Goal: Entertainment & Leisure: Consume media (video, audio)

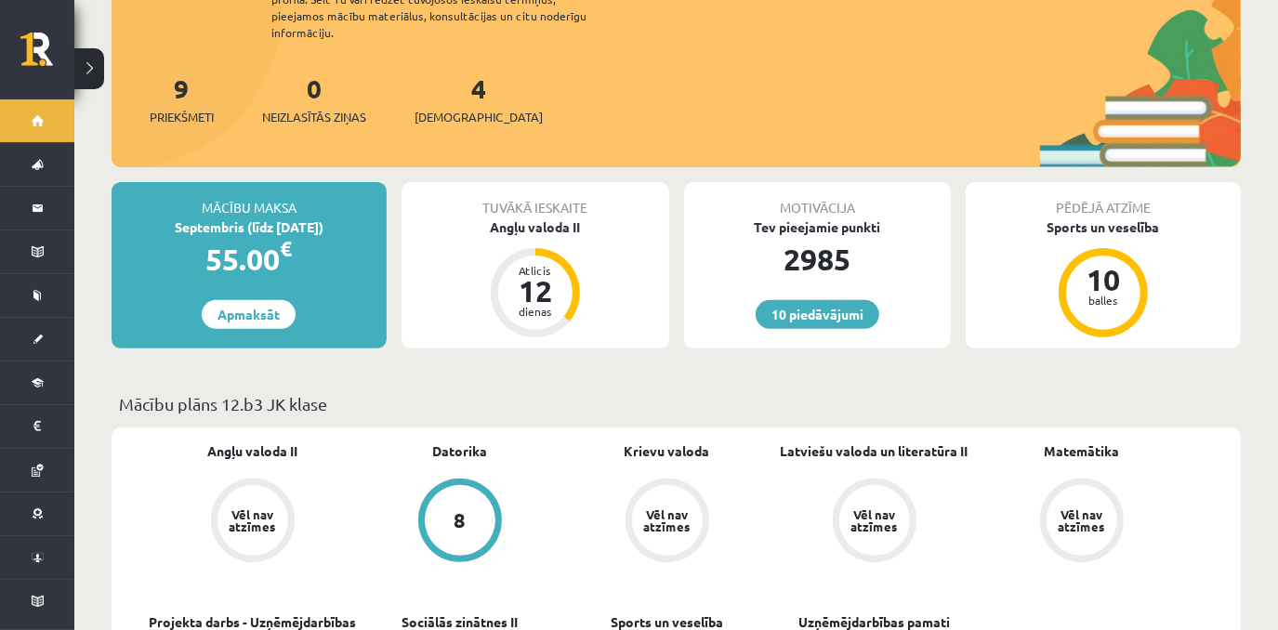
scroll to position [232, 0]
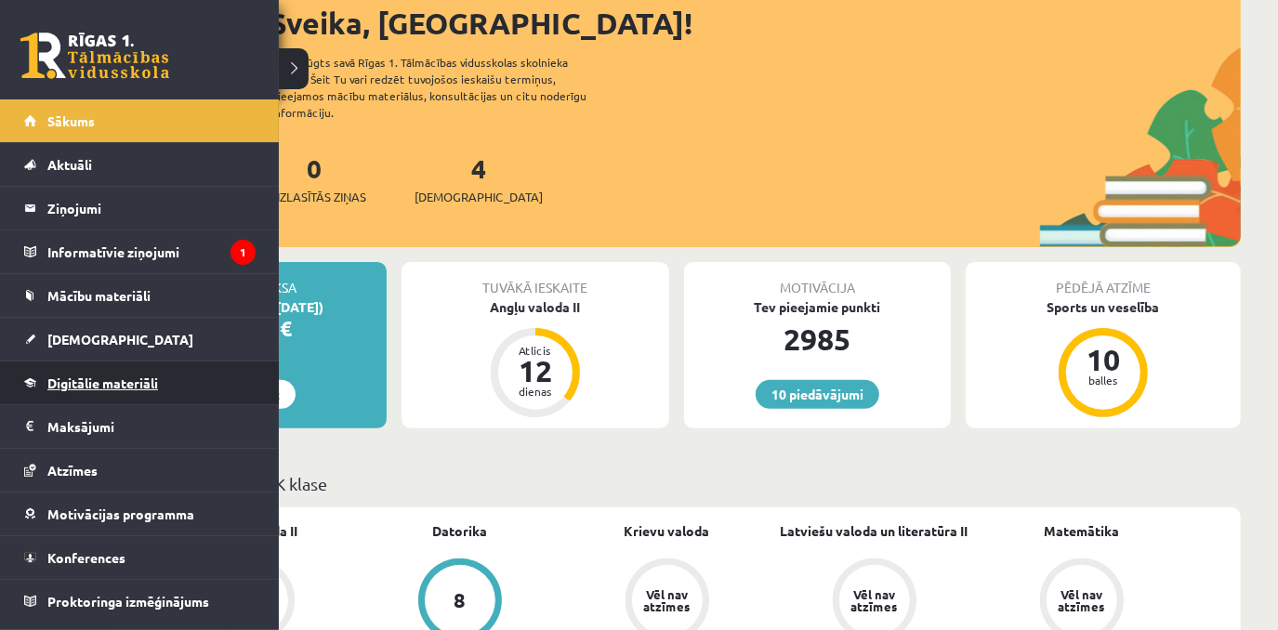
click at [97, 399] on link "Digitālie materiāli" at bounding box center [139, 382] width 231 height 43
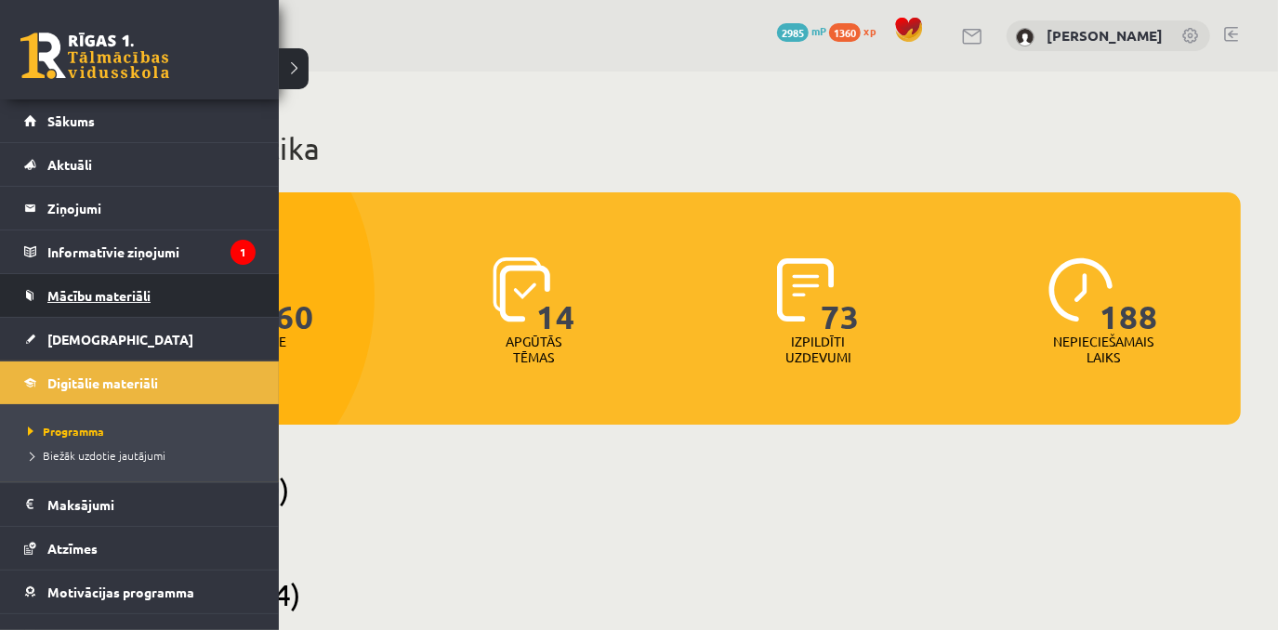
click at [142, 301] on link "Mācību materiāli" at bounding box center [139, 295] width 231 height 43
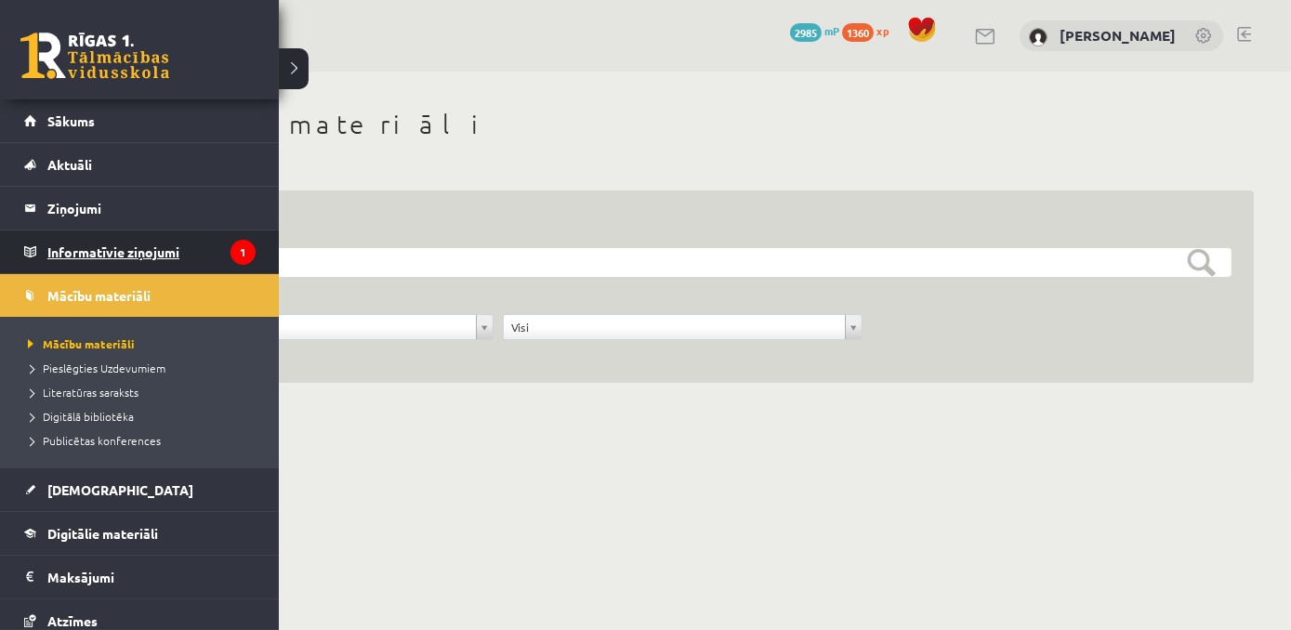
click at [66, 259] on legend "Informatīvie ziņojumi 1" at bounding box center [151, 251] width 208 height 43
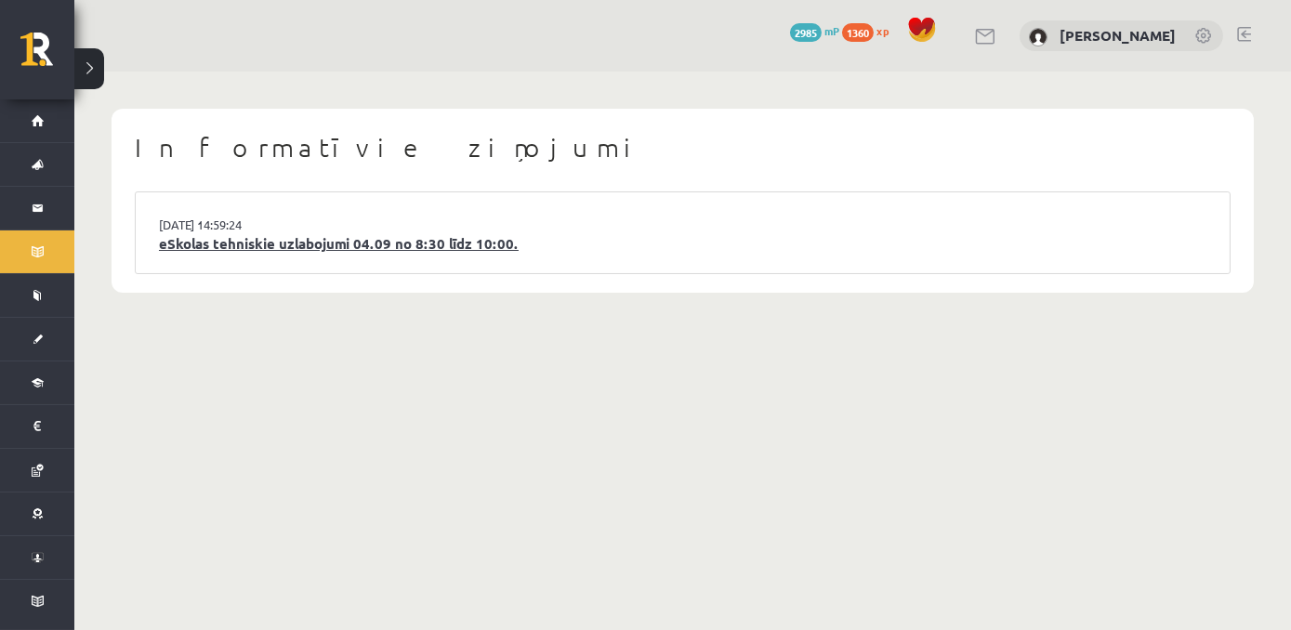
click at [345, 243] on link "eSkolas tehniskie uzlabojumi 04.09 no 8:30 līdz 10:00." at bounding box center [682, 243] width 1047 height 21
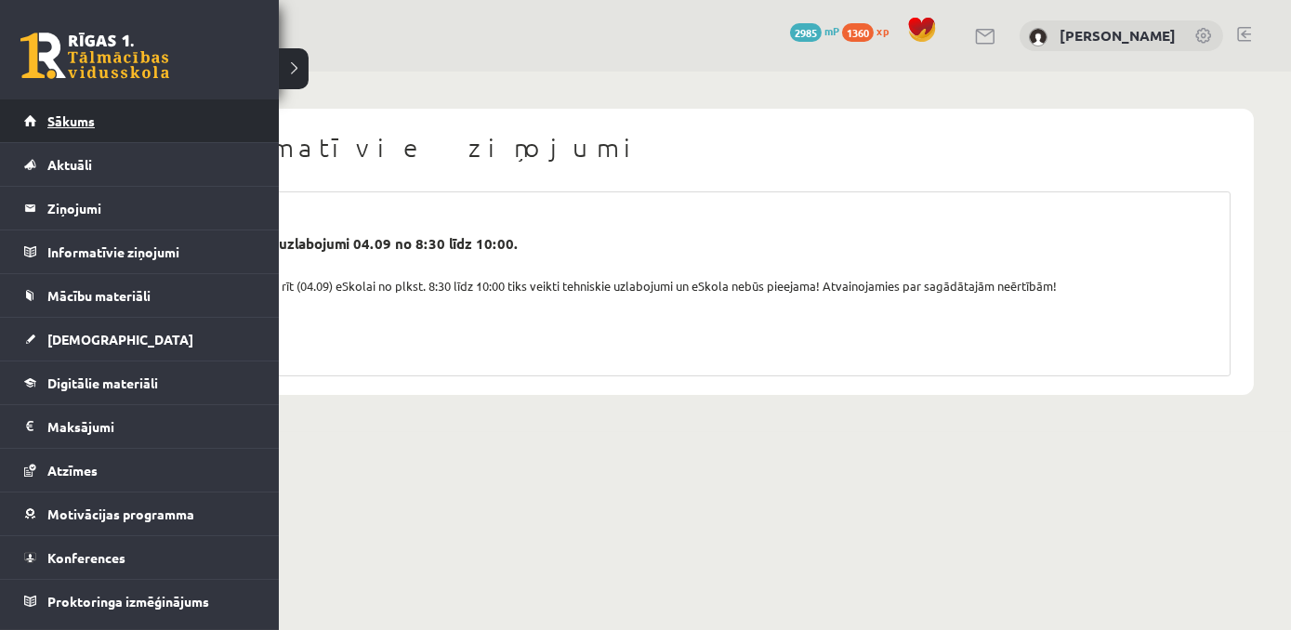
click at [63, 131] on link "Sākums" at bounding box center [139, 120] width 231 height 43
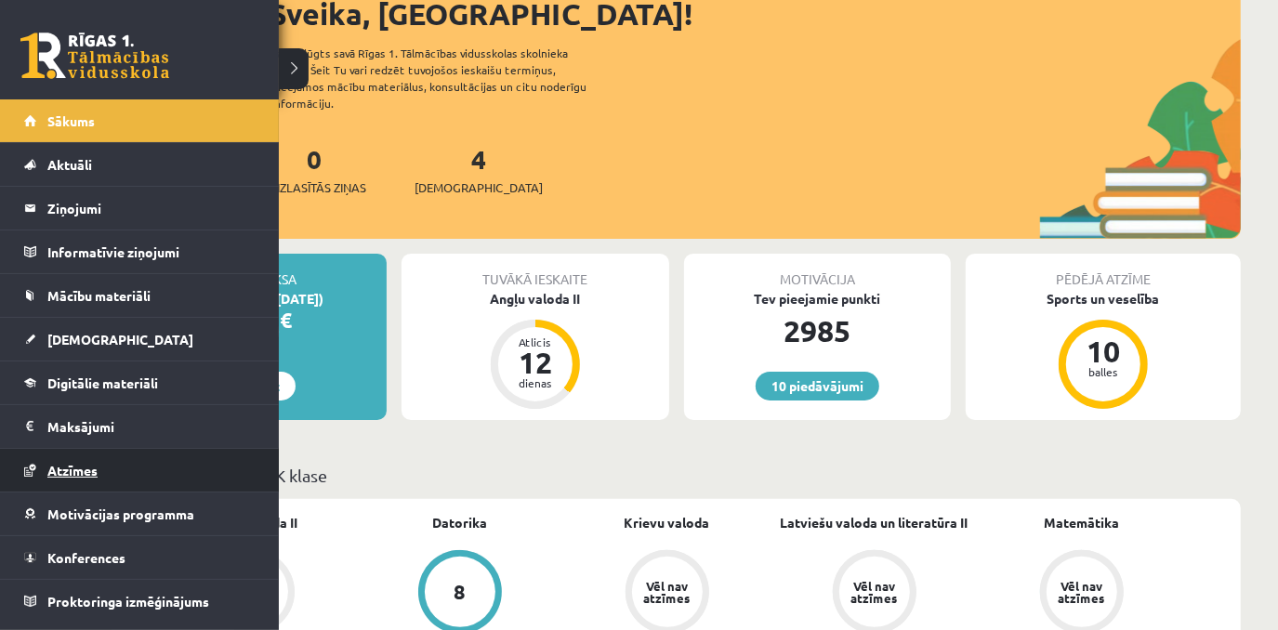
scroll to position [162, 0]
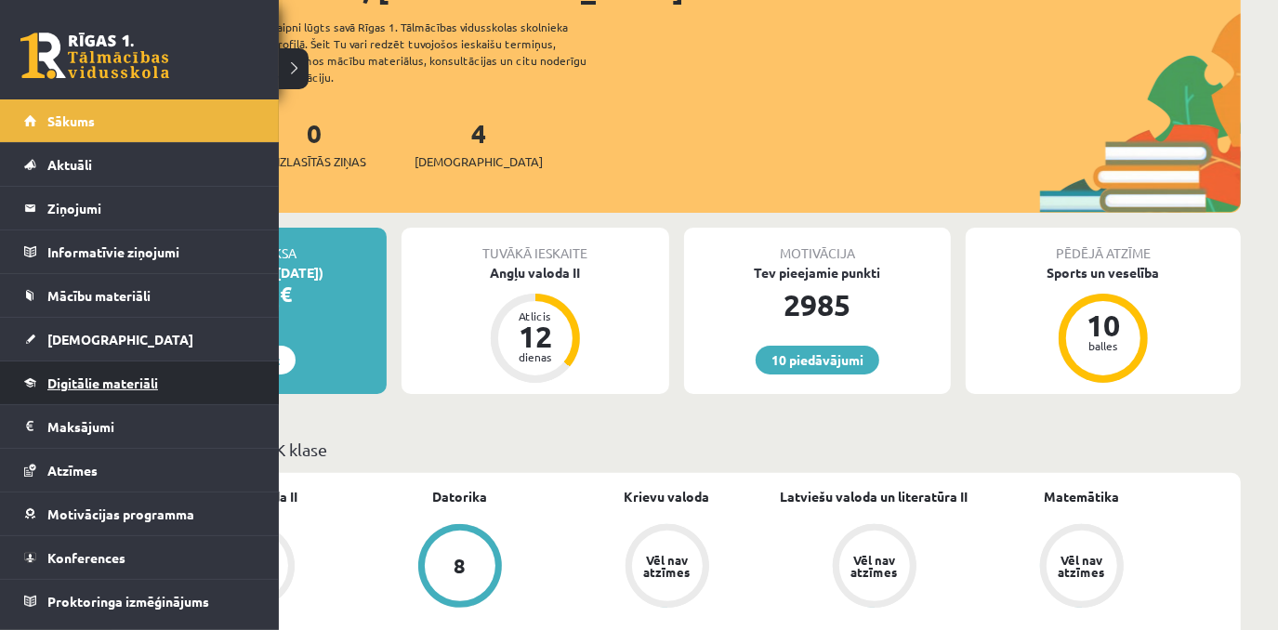
click at [91, 387] on span "Digitālie materiāli" at bounding box center [102, 382] width 111 height 17
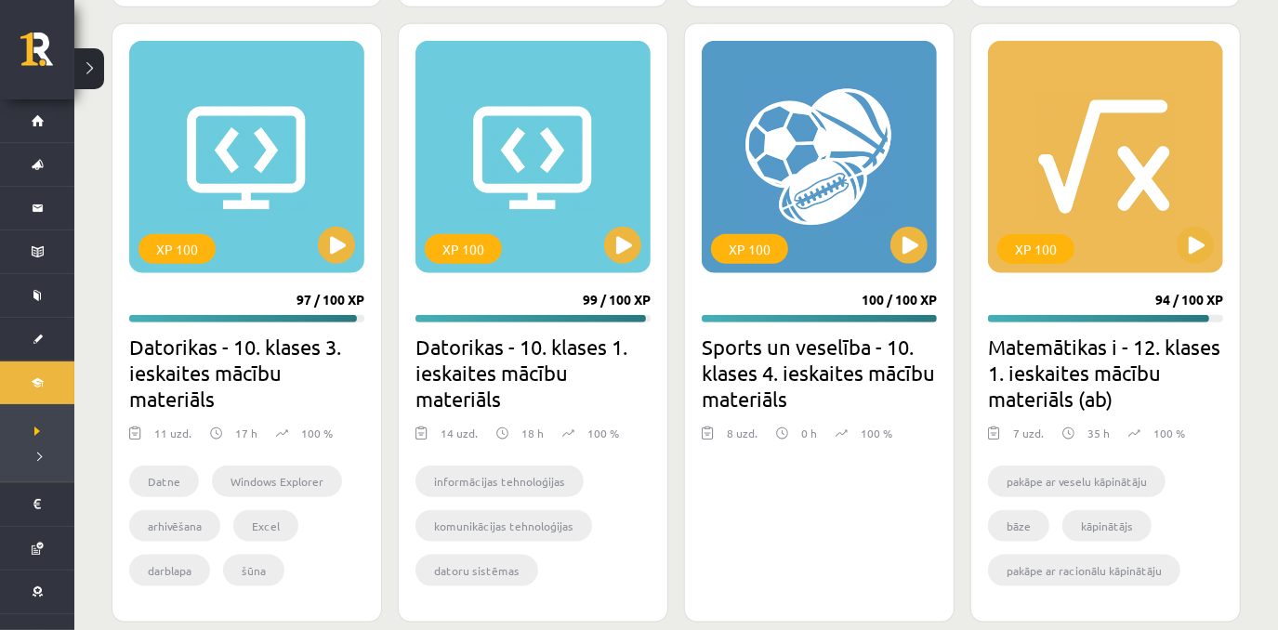
scroll to position [1184, 0]
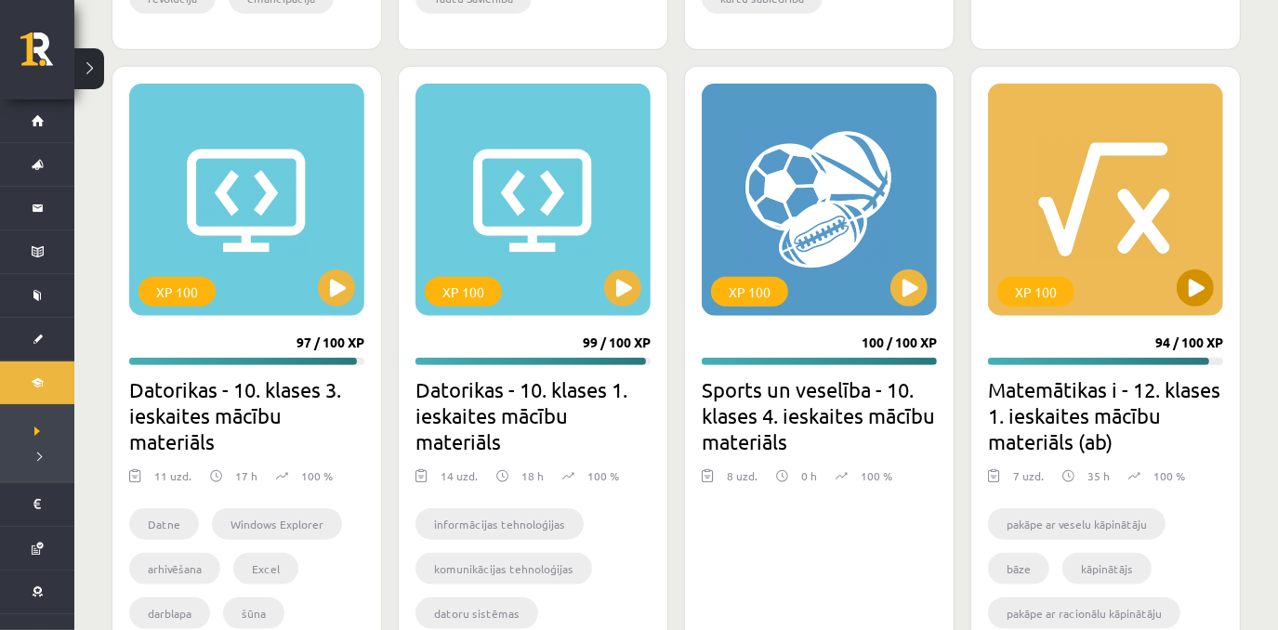
click at [1215, 279] on div "XP 100" at bounding box center [1105, 200] width 235 height 232
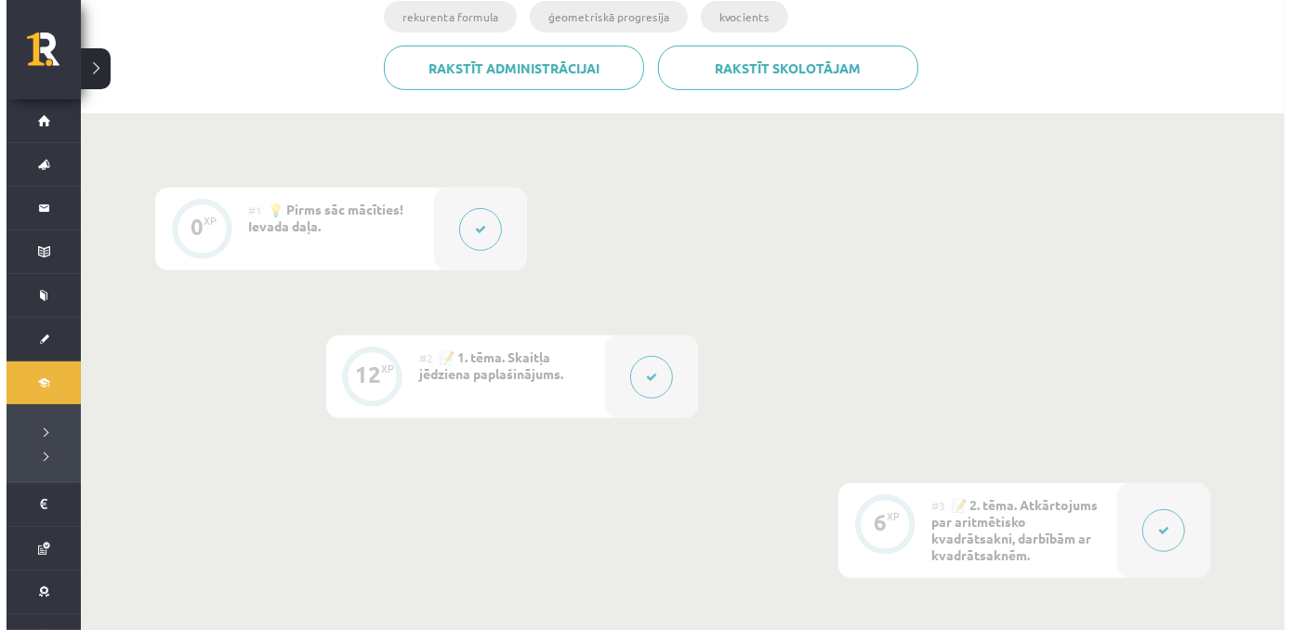
scroll to position [430, 0]
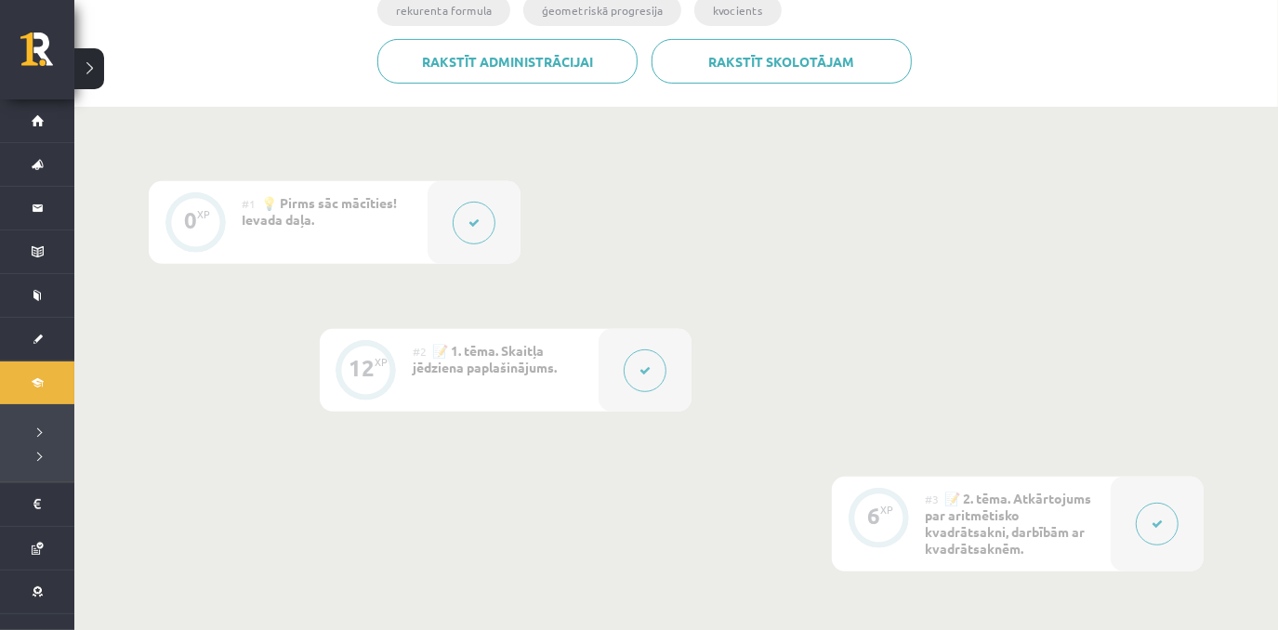
click at [651, 387] on button at bounding box center [644, 370] width 43 height 43
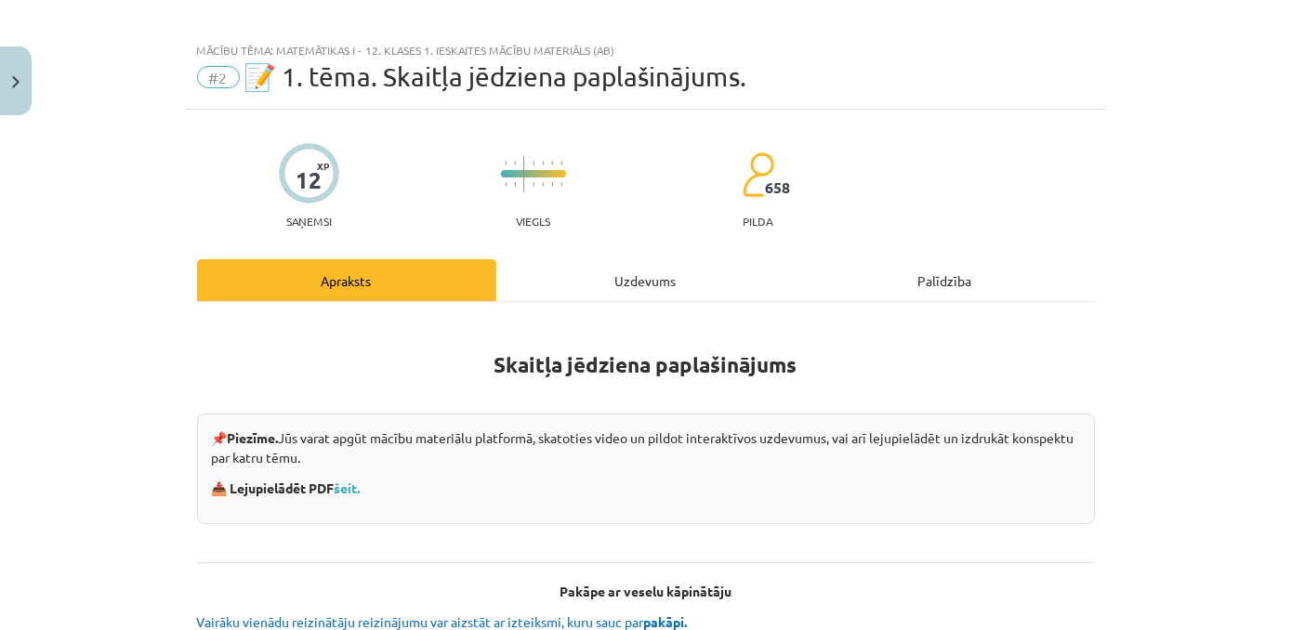
scroll to position [17, 0]
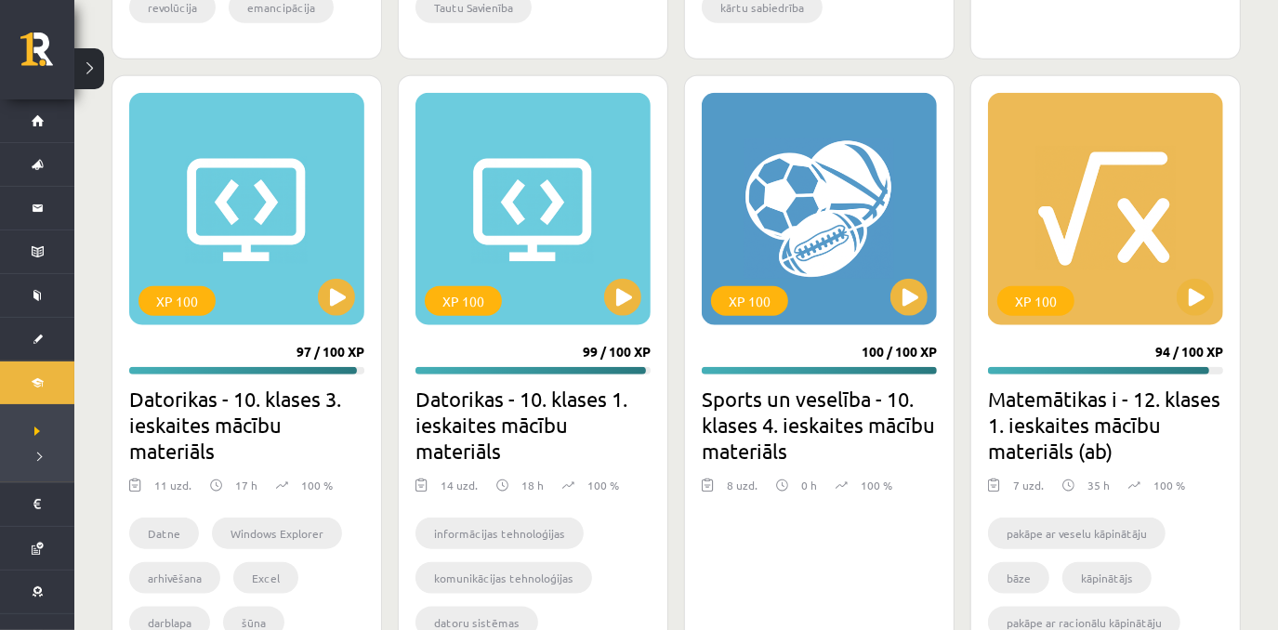
scroll to position [1174, 0]
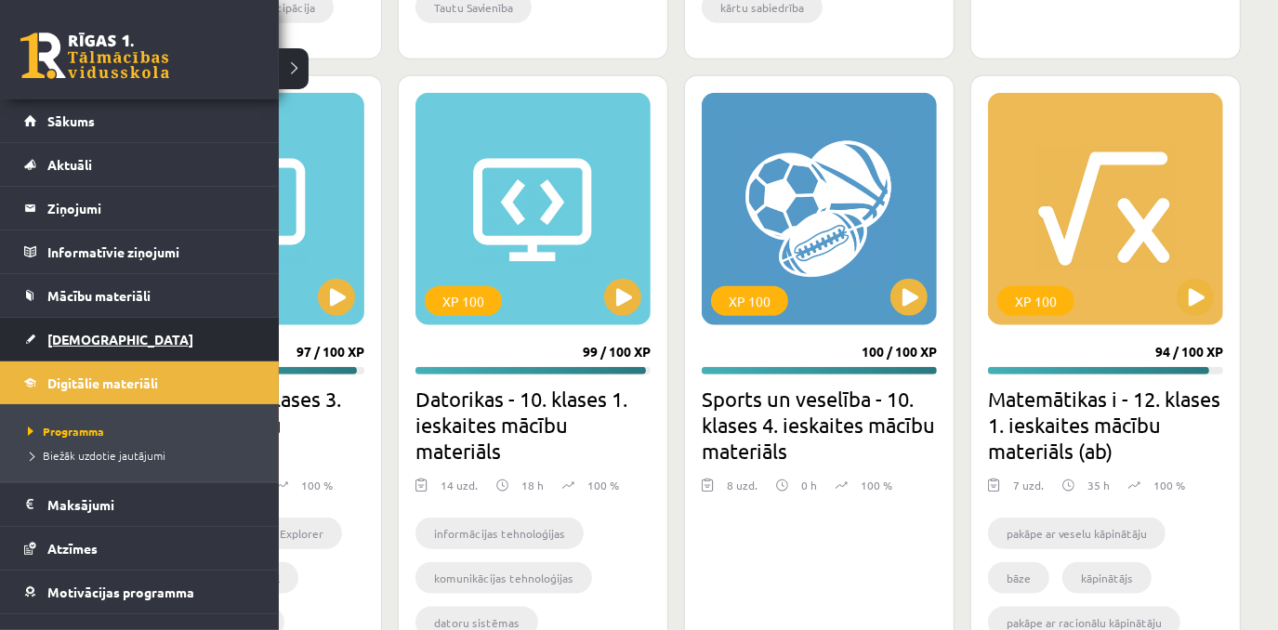
click at [125, 354] on link "[DEMOGRAPHIC_DATA]" at bounding box center [139, 339] width 231 height 43
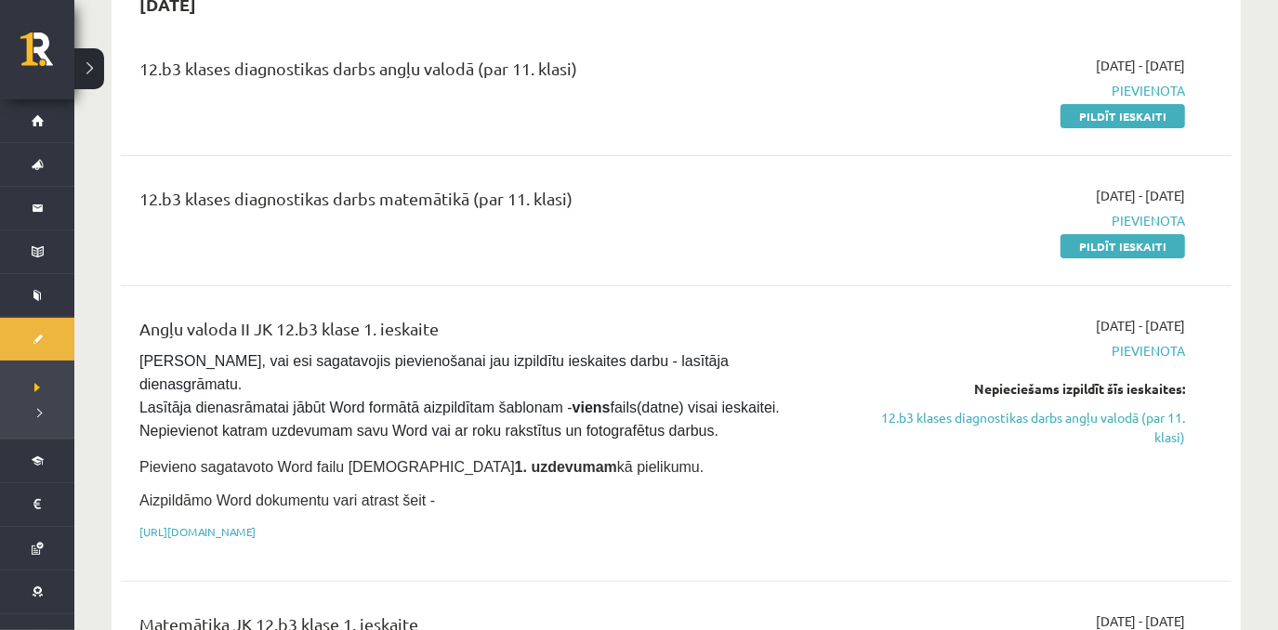
scroll to position [348, 0]
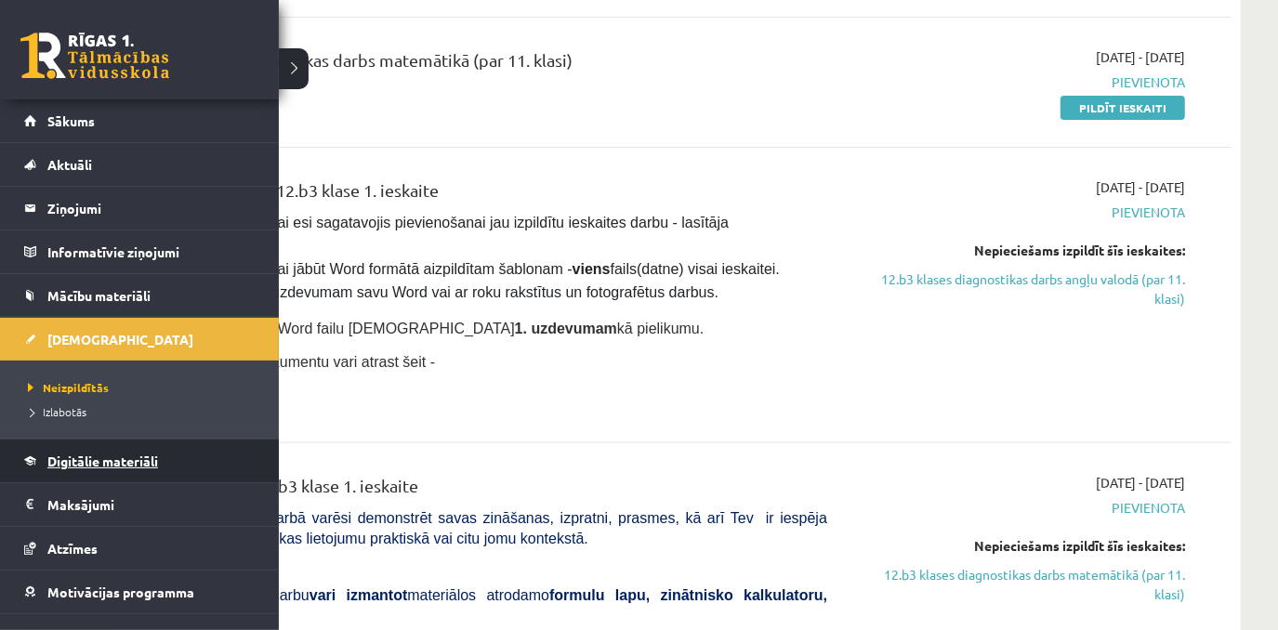
click at [71, 465] on span "Digitālie materiāli" at bounding box center [102, 460] width 111 height 17
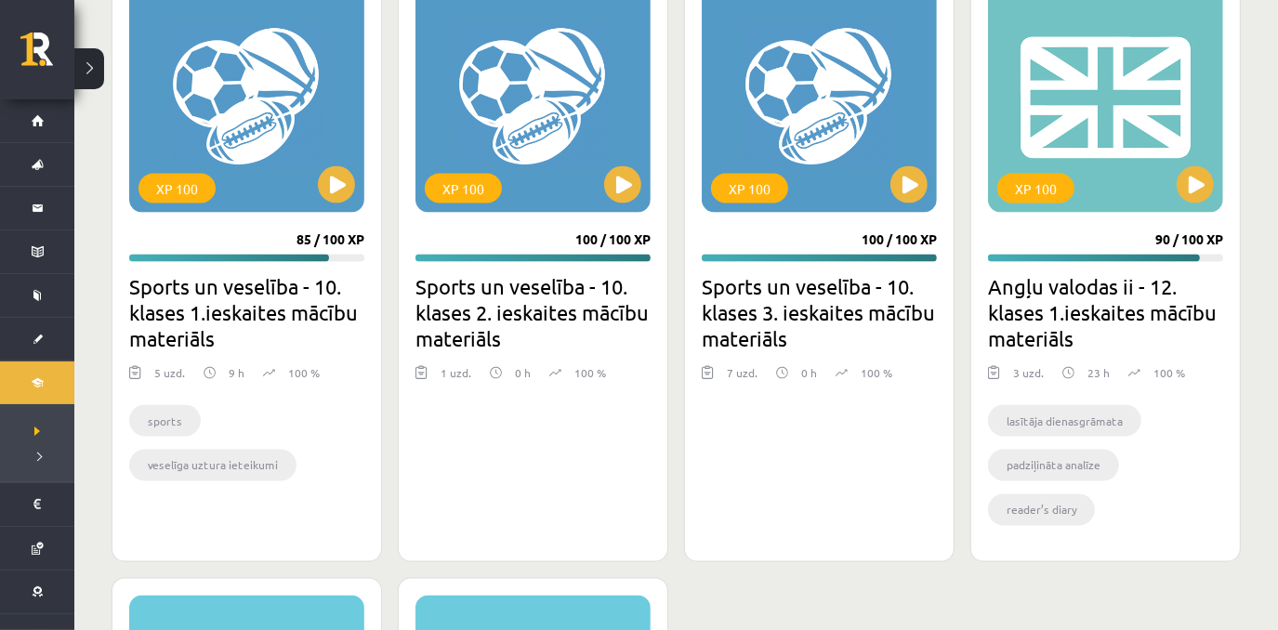
scroll to position [1823, 0]
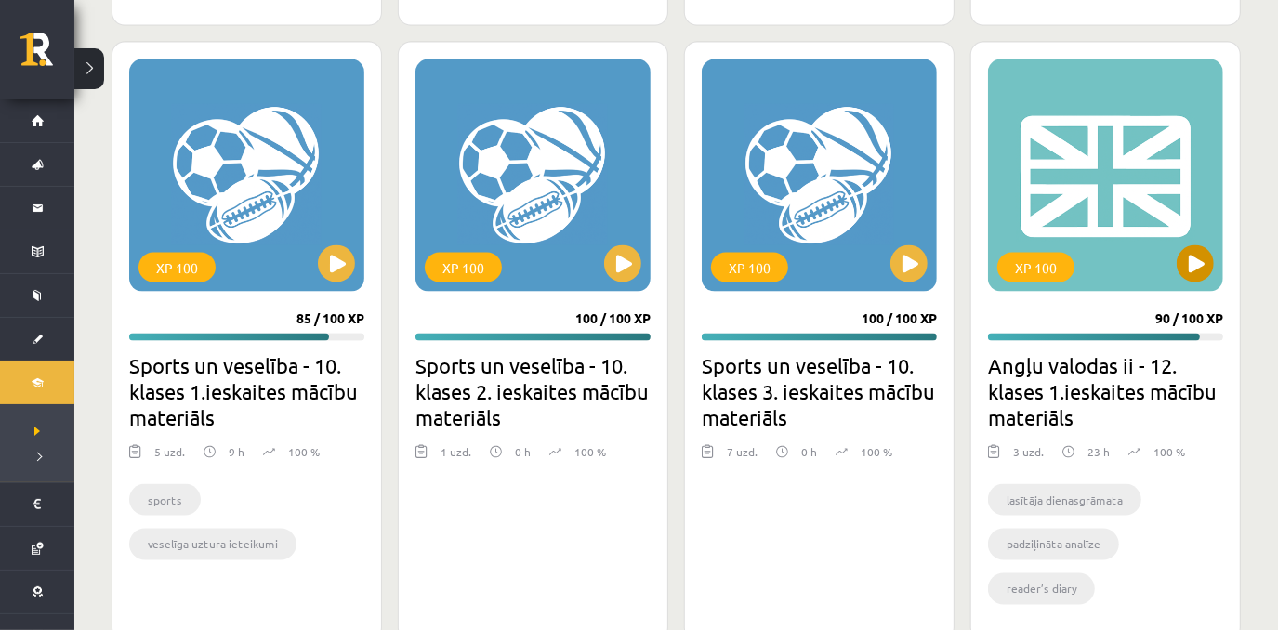
click at [1217, 279] on div "XP 100" at bounding box center [1105, 175] width 235 height 232
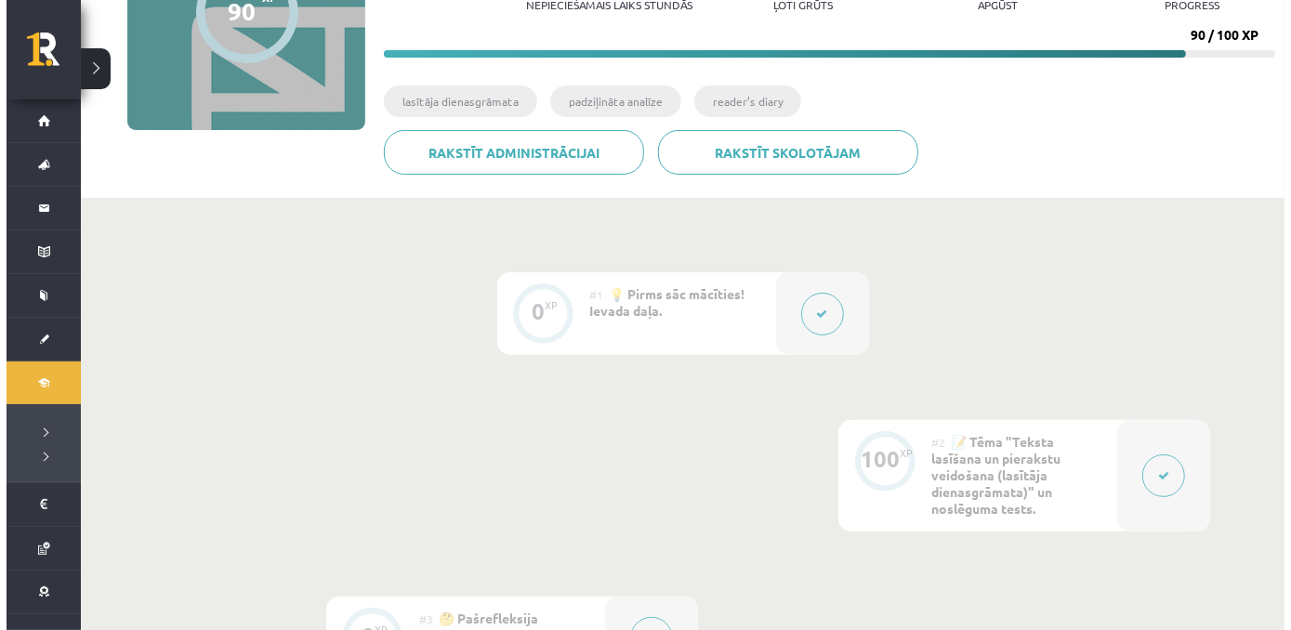
scroll to position [248, 0]
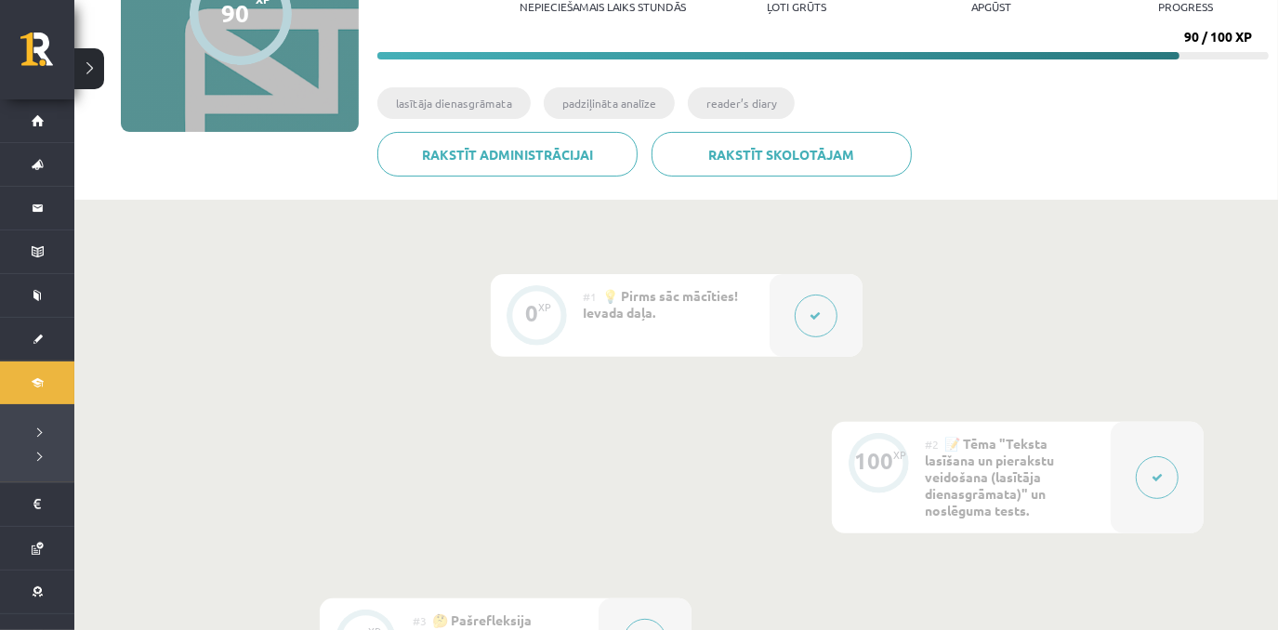
click at [1157, 484] on button at bounding box center [1156, 477] width 43 height 43
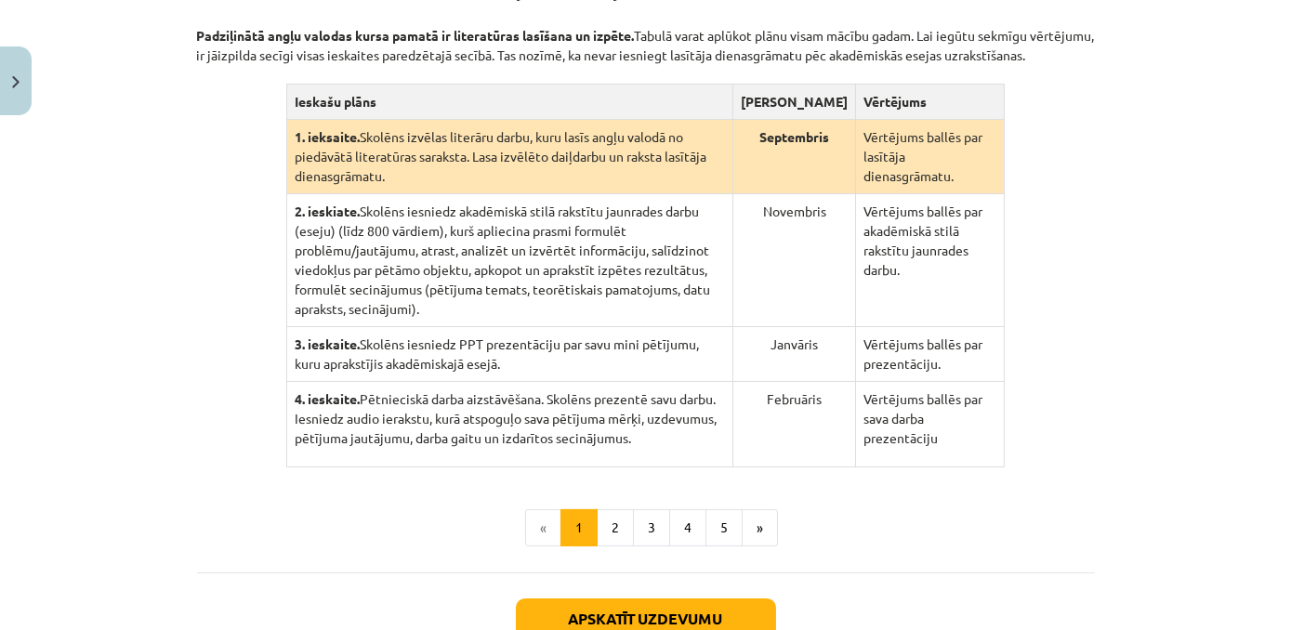
scroll to position [387, 0]
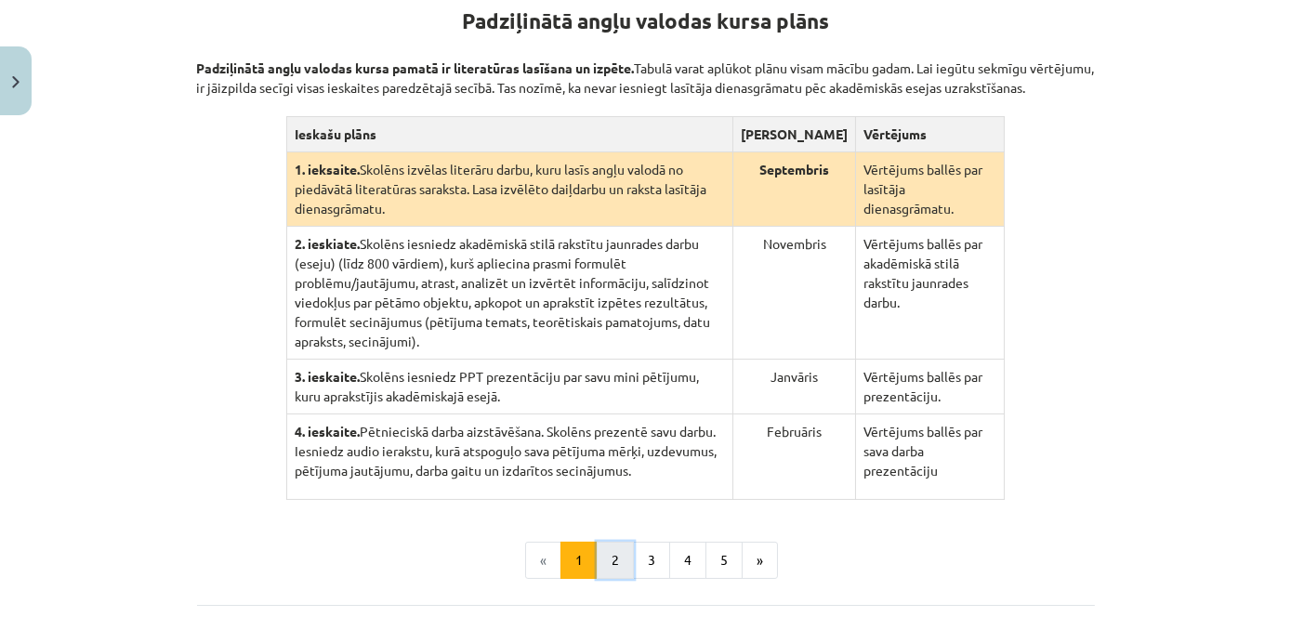
click at [617, 546] on button "2" at bounding box center [615, 560] width 37 height 37
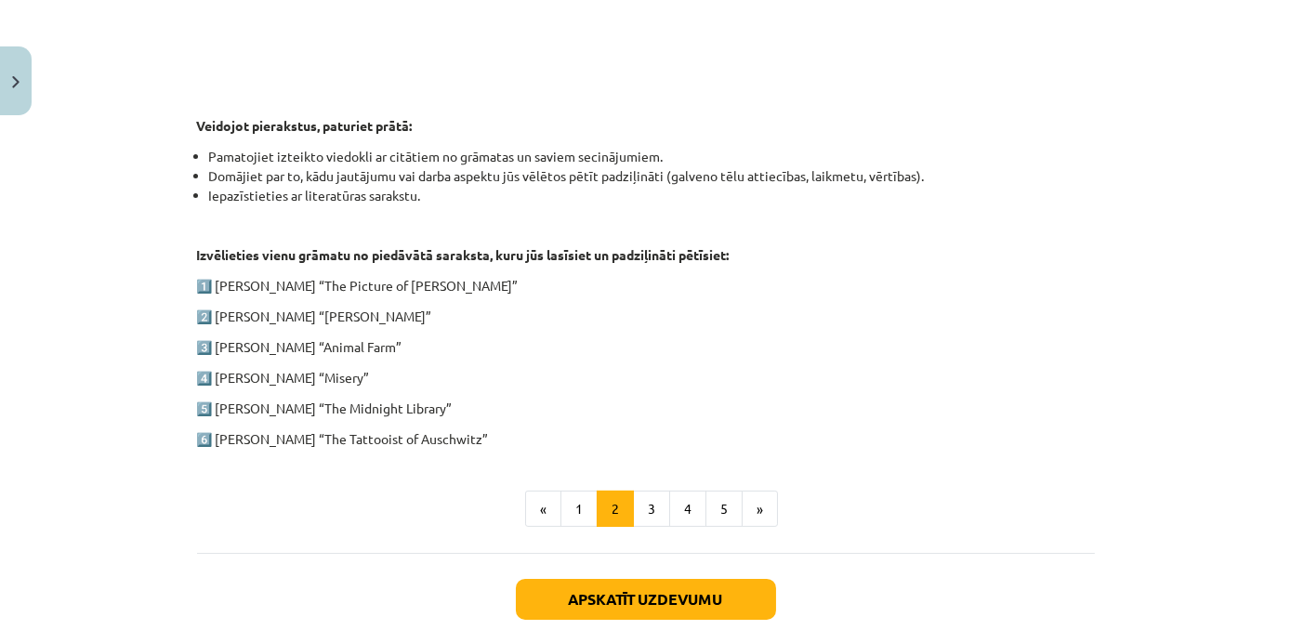
scroll to position [812, 0]
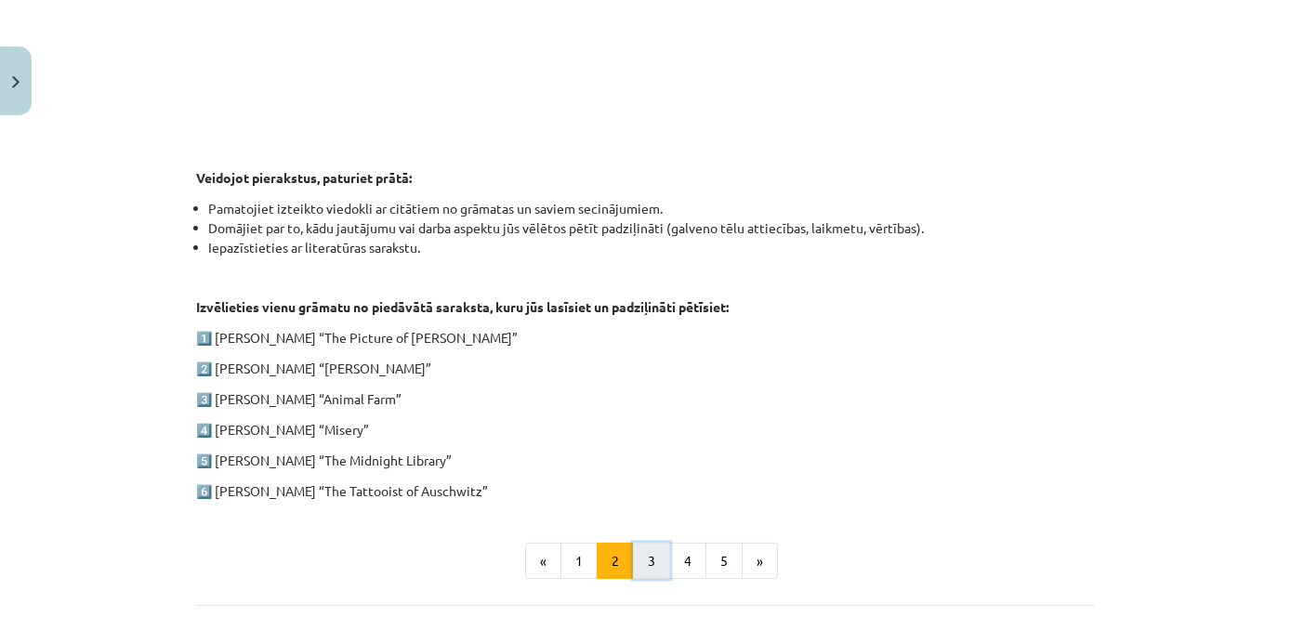
click at [651, 566] on button "3" at bounding box center [651, 561] width 37 height 37
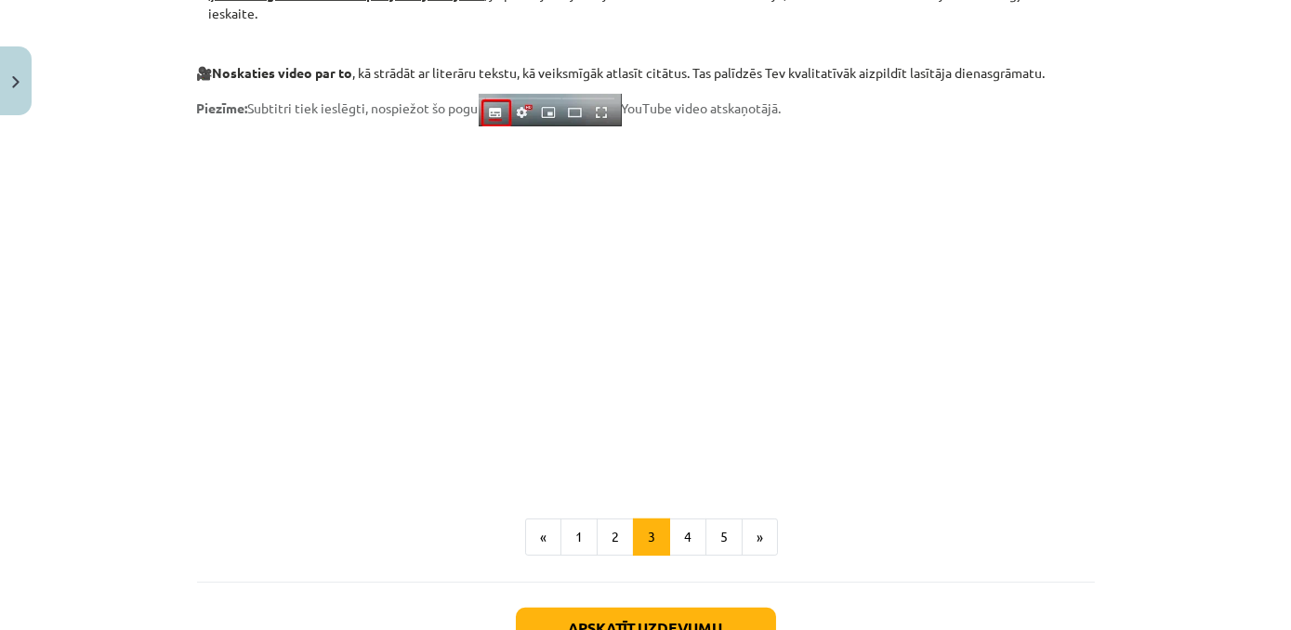
scroll to position [1475, 0]
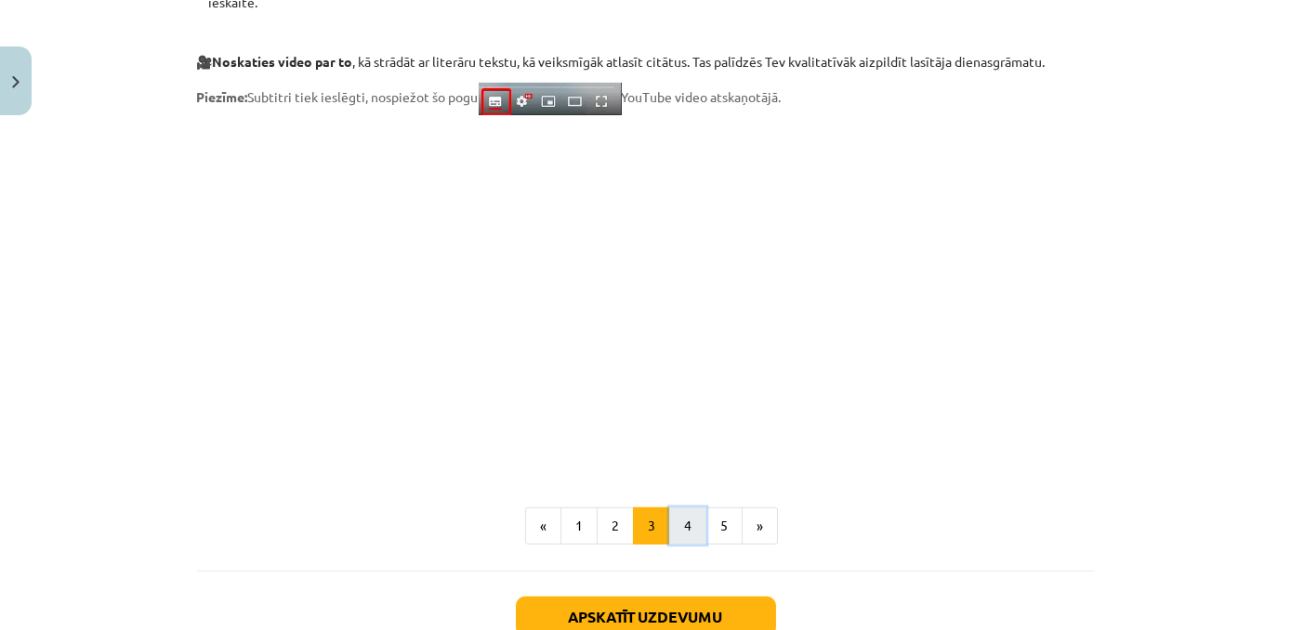
click at [692, 530] on button "4" at bounding box center [687, 525] width 37 height 37
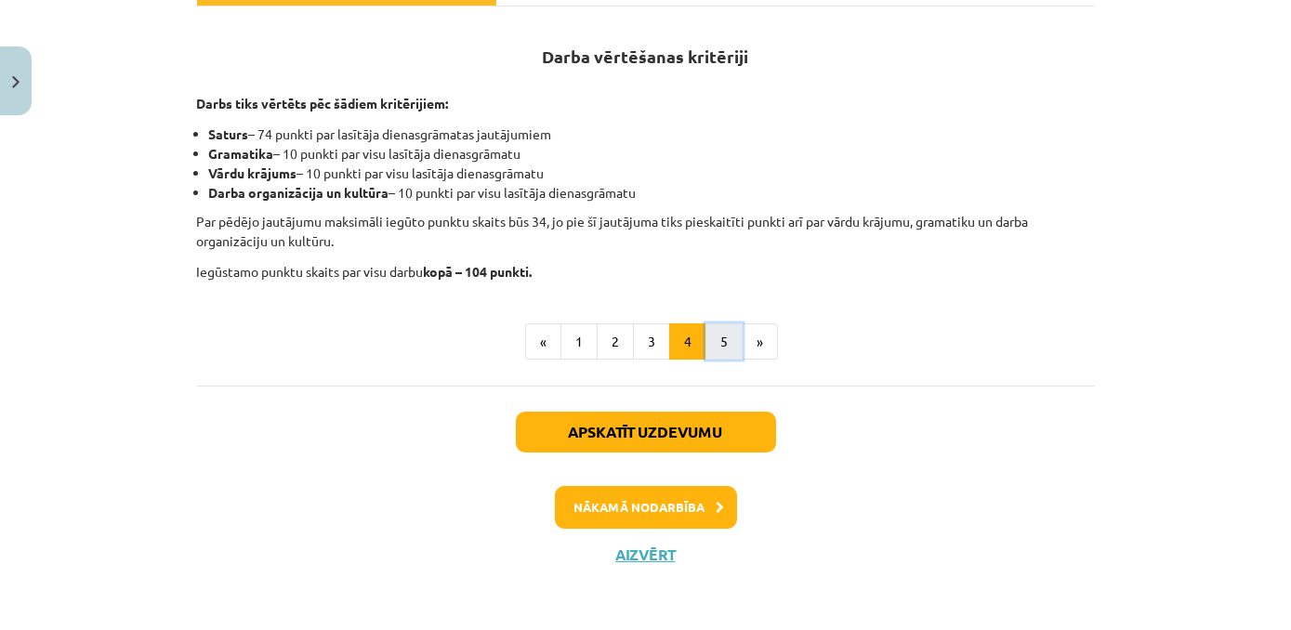
click at [718, 327] on button "5" at bounding box center [723, 341] width 37 height 37
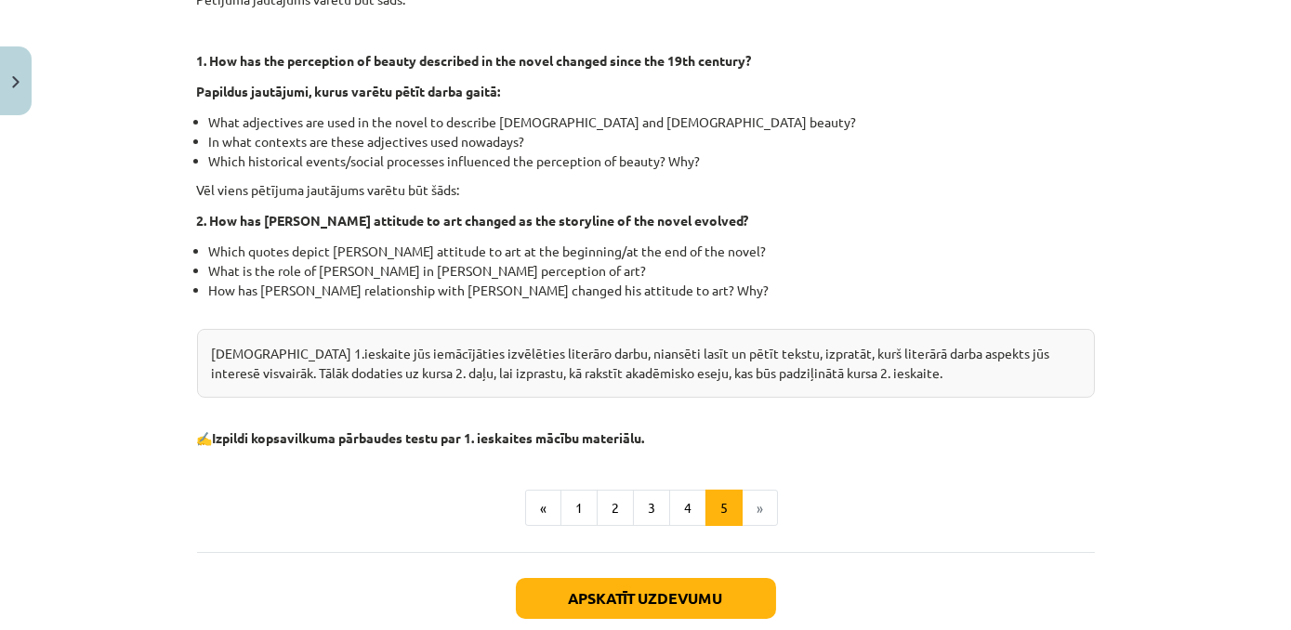
scroll to position [527, 0]
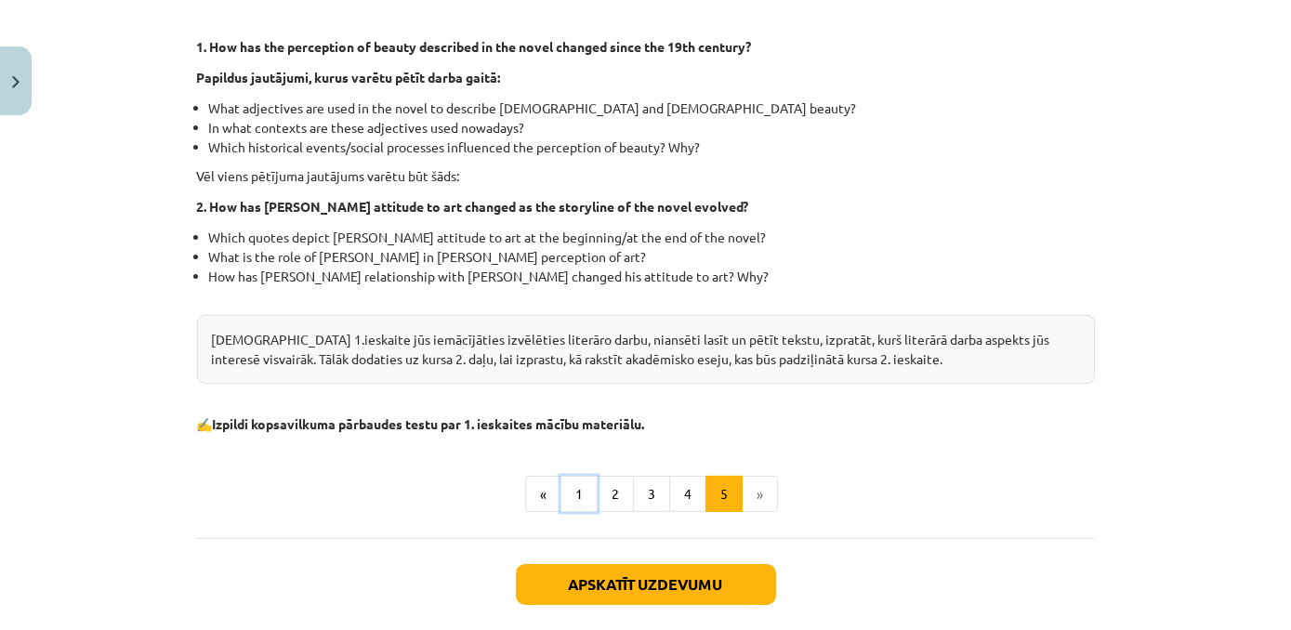
click at [569, 484] on button "1" at bounding box center [578, 494] width 37 height 37
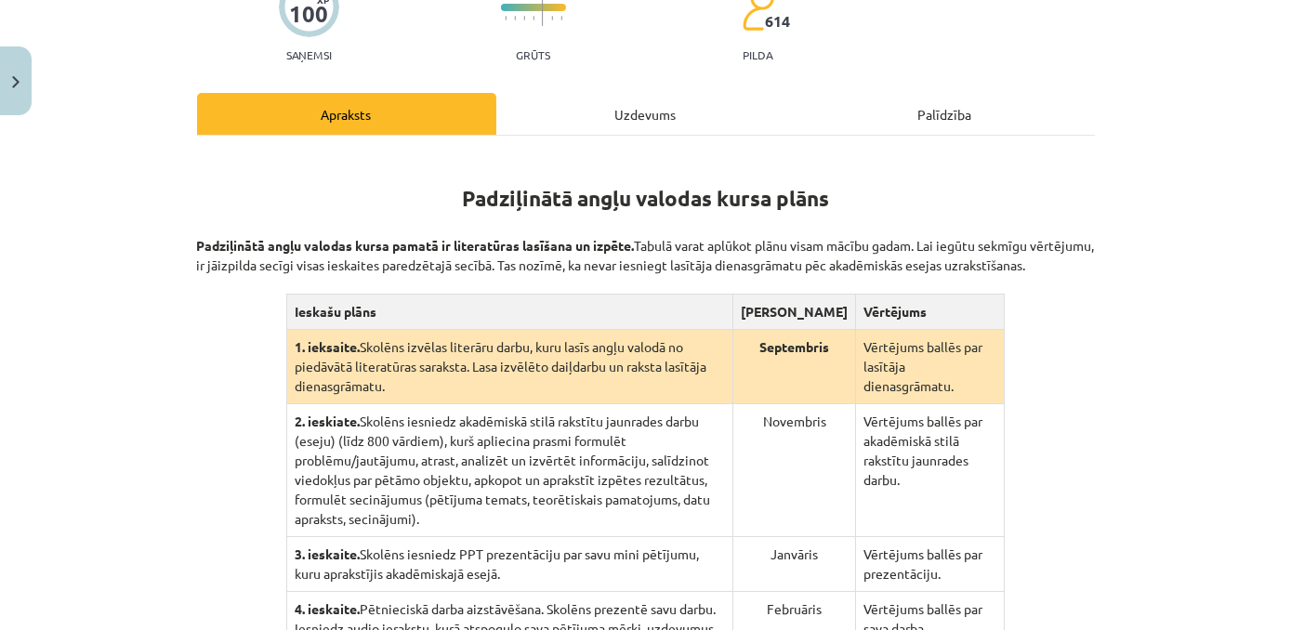
scroll to position [0, 0]
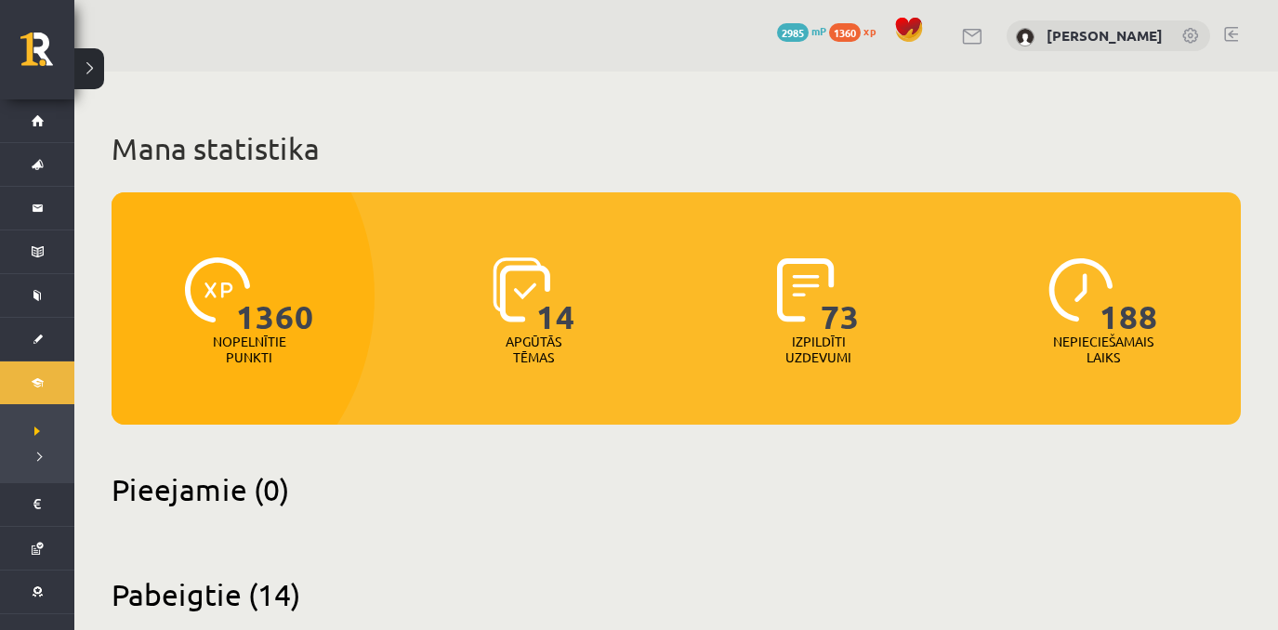
scroll to position [1823, 0]
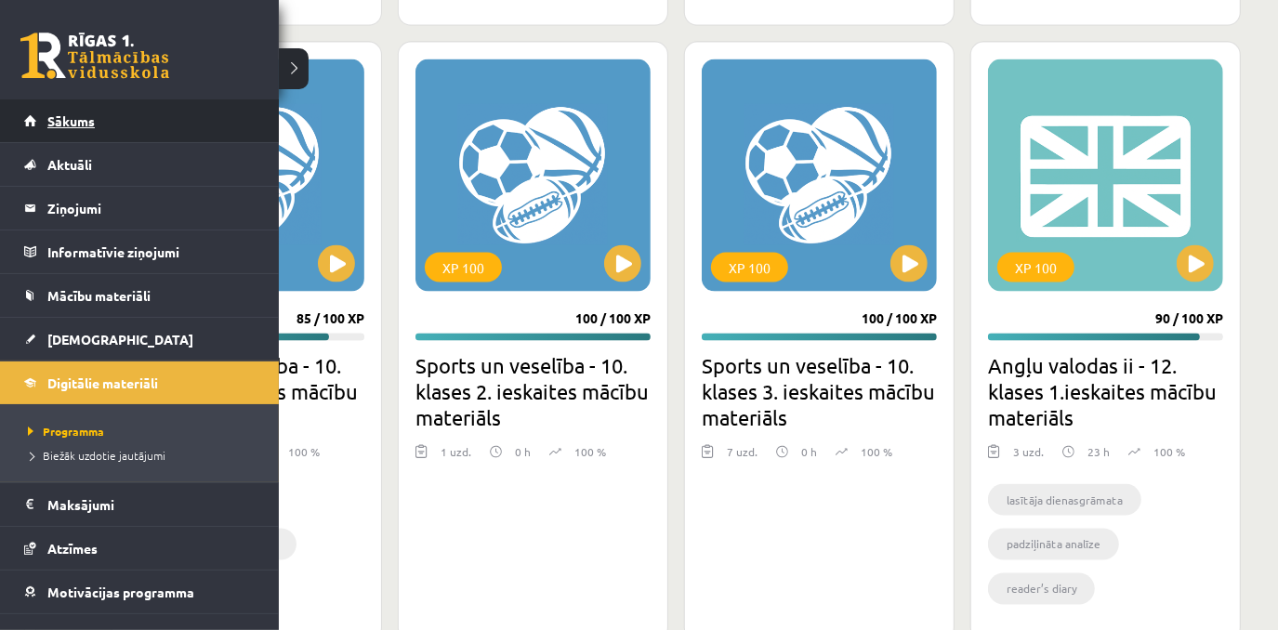
click at [59, 132] on link "Sākums" at bounding box center [139, 120] width 231 height 43
